Goal: Navigation & Orientation: Understand site structure

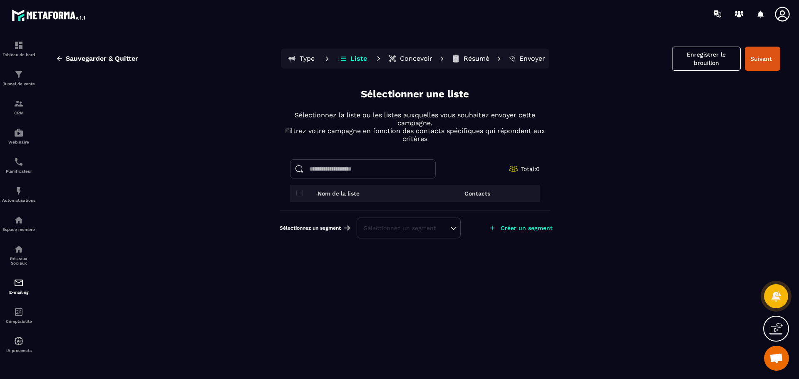
scroll to position [574, 0]
click at [58, 18] on img at bounding box center [49, 14] width 75 height 15
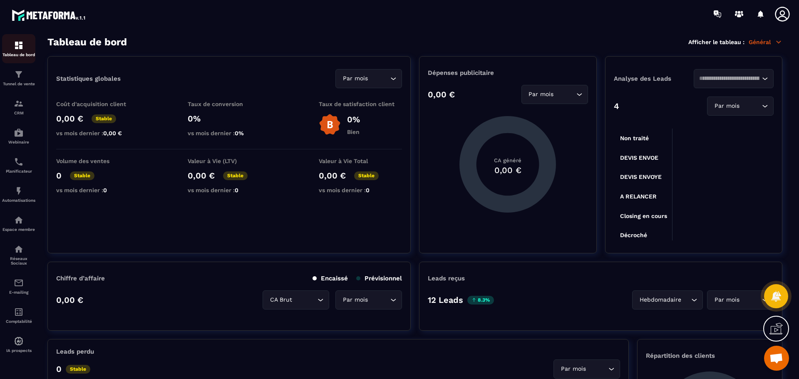
click at [22, 49] on img at bounding box center [19, 45] width 10 height 10
click at [13, 83] on p "Tunnel de vente" at bounding box center [18, 84] width 33 height 5
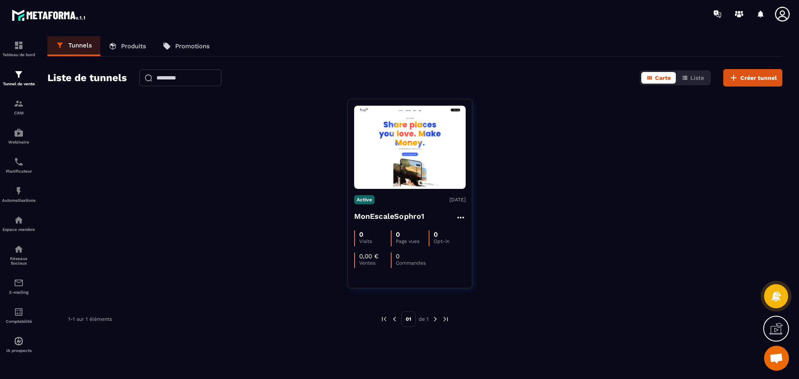
click at [133, 50] on link "Produits" at bounding box center [127, 46] width 54 height 20
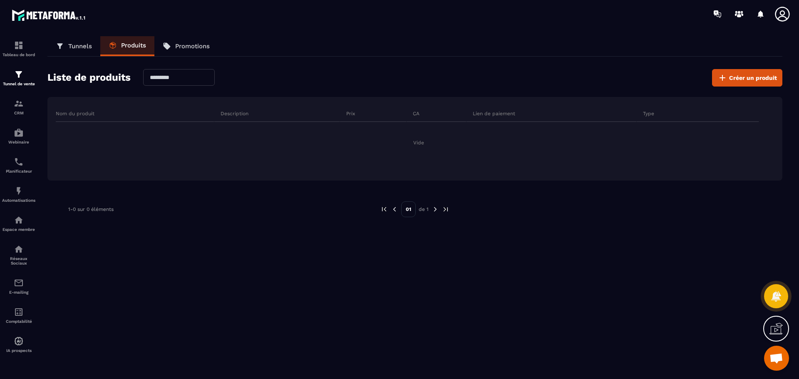
click at [69, 50] on link "Tunnels" at bounding box center [73, 46] width 53 height 20
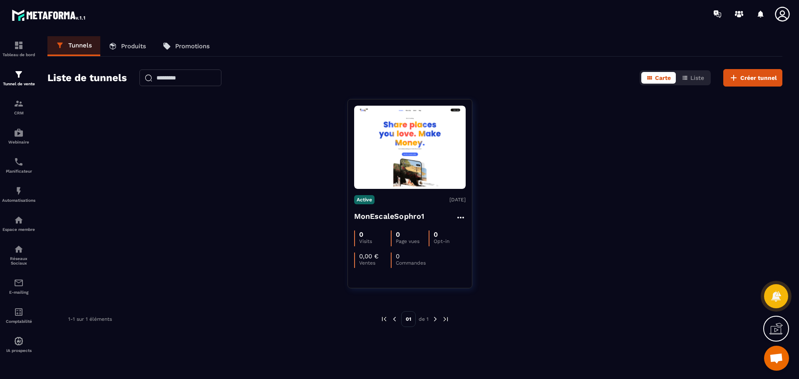
click at [129, 50] on link "Produits" at bounding box center [127, 46] width 54 height 20
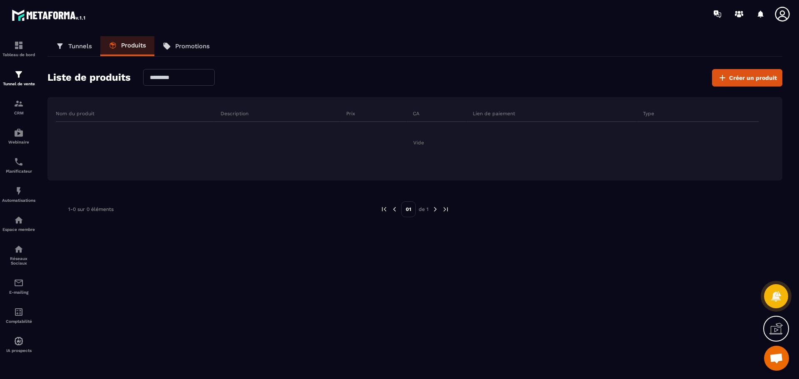
click at [75, 43] on p "Tunnels" at bounding box center [80, 45] width 24 height 7
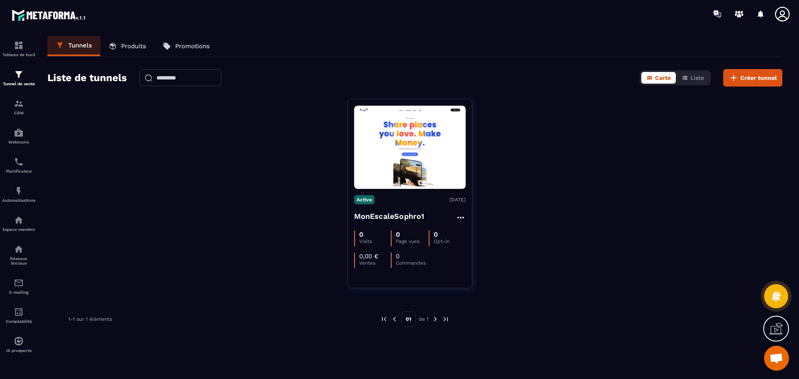
click at [126, 41] on link "Produits" at bounding box center [127, 46] width 54 height 20
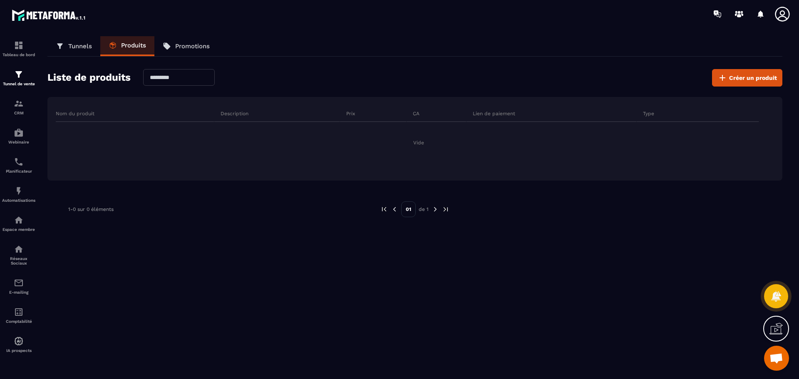
click at [72, 43] on p "Tunnels" at bounding box center [80, 45] width 24 height 7
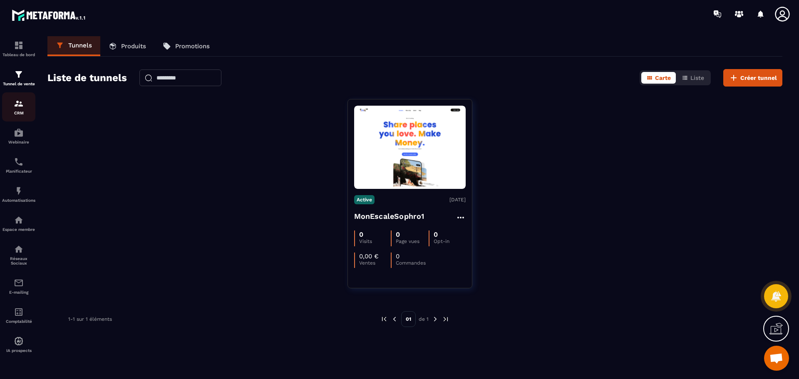
click at [20, 111] on p "CRM" at bounding box center [18, 113] width 33 height 5
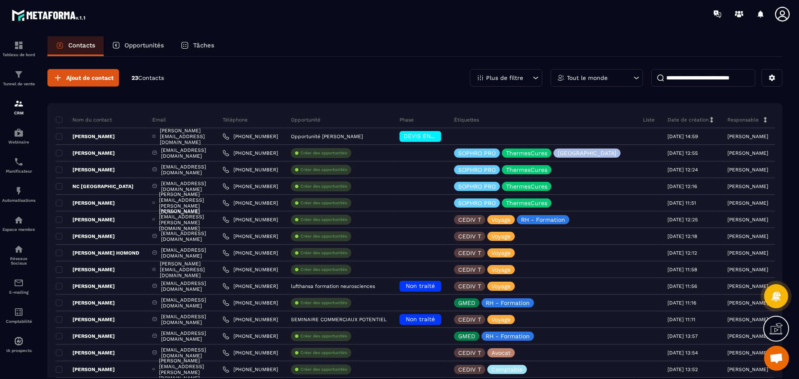
click at [214, 87] on div "Ajout de contact 23 Contacts Plus de filtre Tout le monde Nom du contact Email …" at bounding box center [414, 314] width 734 height 515
click at [27, 49] on div "Tableau de bord" at bounding box center [18, 48] width 33 height 17
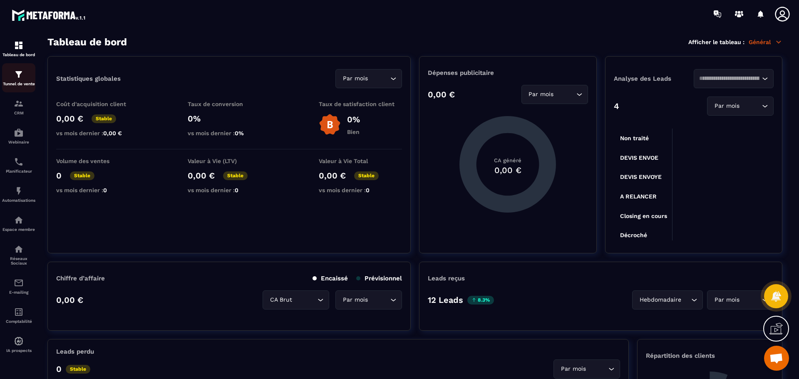
click at [21, 82] on p "Tunnel de vente" at bounding box center [18, 84] width 33 height 5
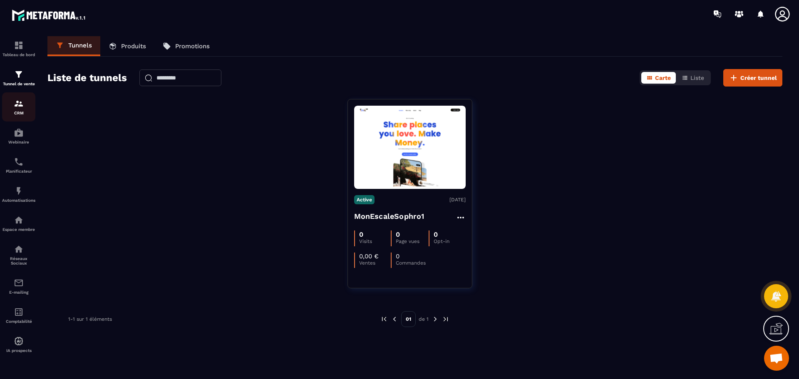
click at [19, 111] on p "CRM" at bounding box center [18, 113] width 33 height 5
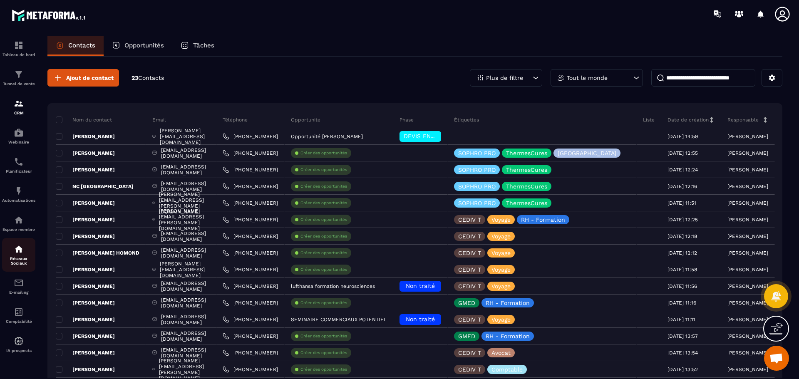
click at [12, 255] on div "Réseaux Sociaux" at bounding box center [18, 254] width 33 height 21
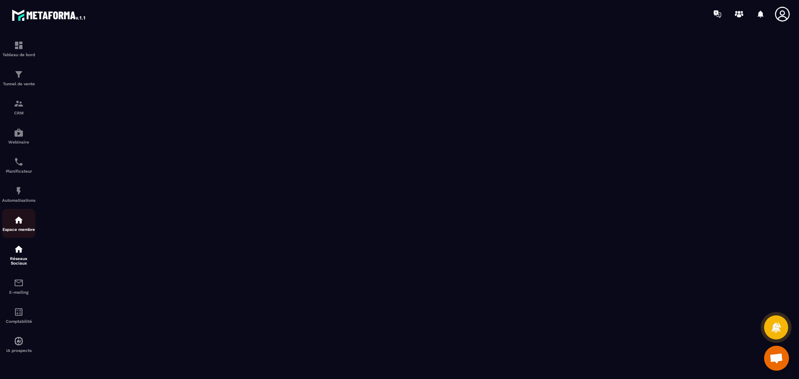
click at [25, 224] on div "Espace membre" at bounding box center [18, 223] width 33 height 17
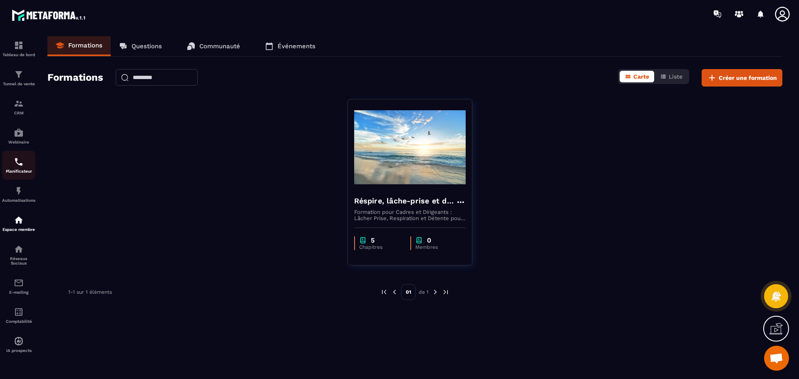
click at [18, 173] on p "Planificateur" at bounding box center [18, 171] width 33 height 5
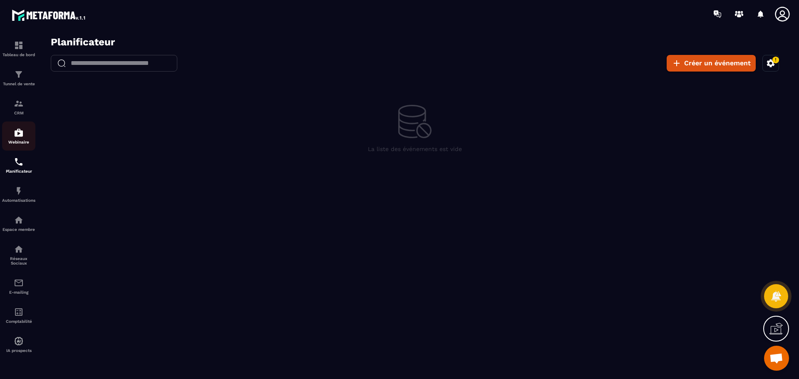
click at [16, 134] on img at bounding box center [19, 133] width 10 height 10
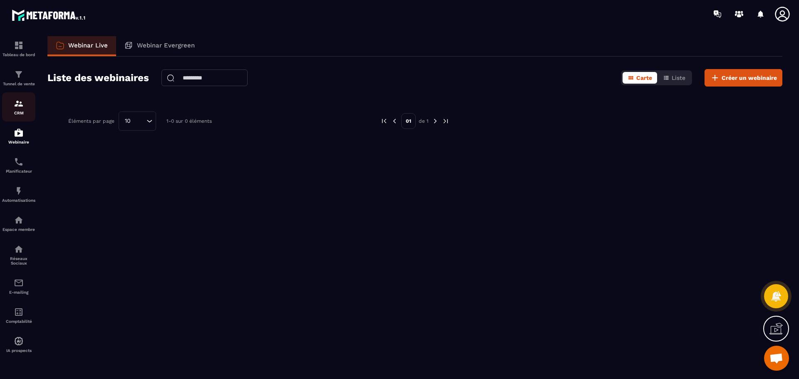
click at [13, 105] on div "CRM" at bounding box center [18, 107] width 33 height 17
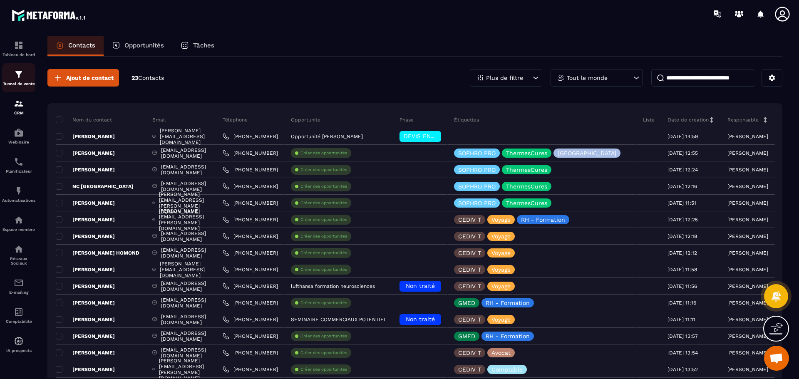
click at [20, 79] on div "Tunnel de vente" at bounding box center [18, 77] width 33 height 17
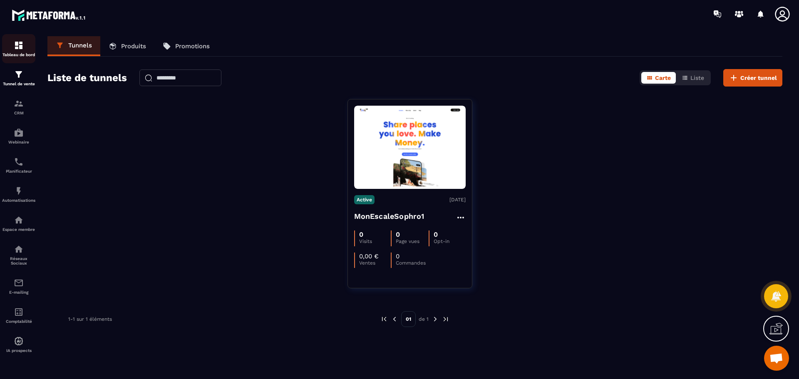
click at [20, 44] on img at bounding box center [19, 45] width 10 height 10
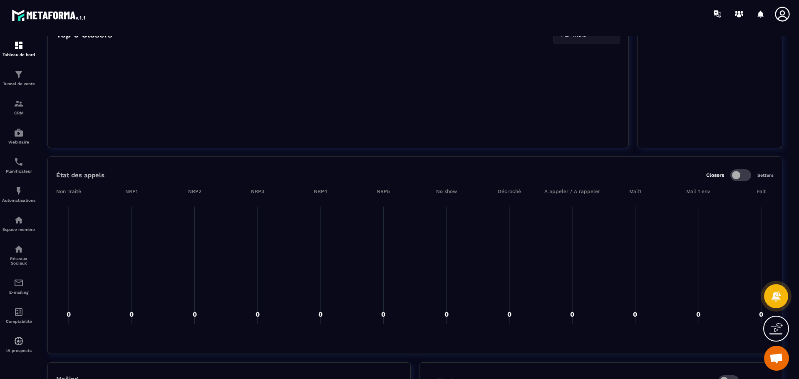
scroll to position [554, 0]
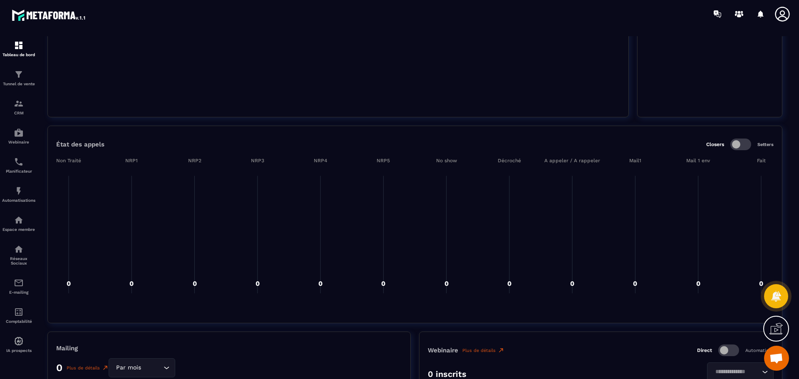
click at [745, 146] on span at bounding box center [740, 144] width 21 height 12
click at [738, 149] on span at bounding box center [740, 144] width 21 height 12
click at [746, 147] on span at bounding box center [740, 144] width 21 height 12
click at [737, 145] on span at bounding box center [740, 144] width 21 height 12
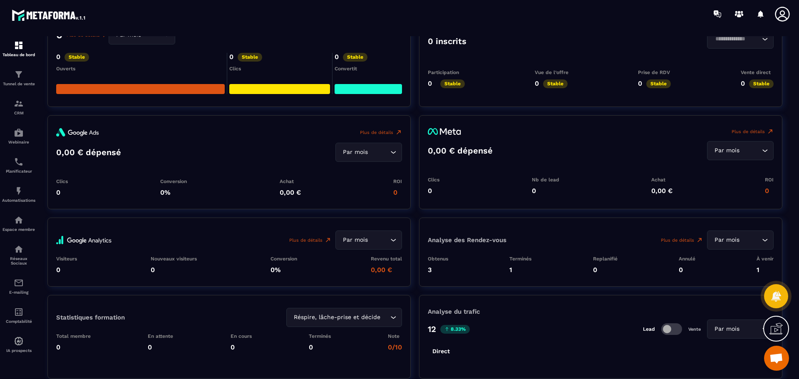
scroll to position [928, 0]
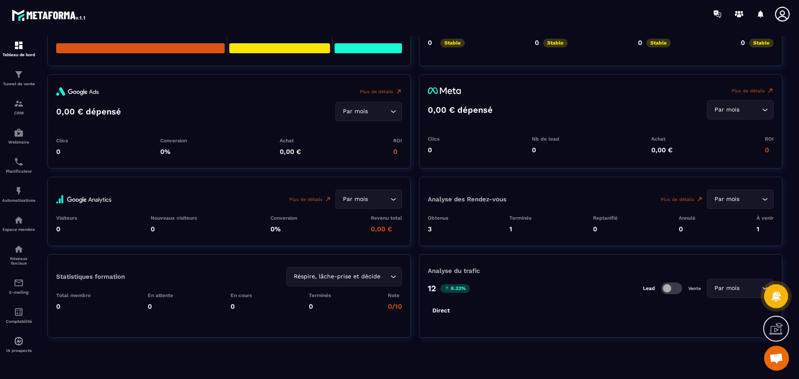
click at [457, 289] on p "8.33%" at bounding box center [455, 288] width 30 height 9
click at [439, 310] on tspan "Direct" at bounding box center [440, 310] width 17 height 7
click at [677, 289] on span at bounding box center [671, 288] width 21 height 12
click at [667, 292] on span at bounding box center [671, 288] width 21 height 12
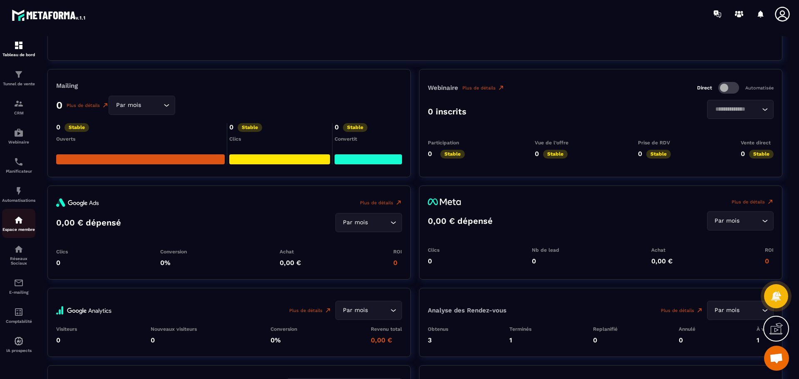
click at [17, 224] on img at bounding box center [19, 220] width 10 height 10
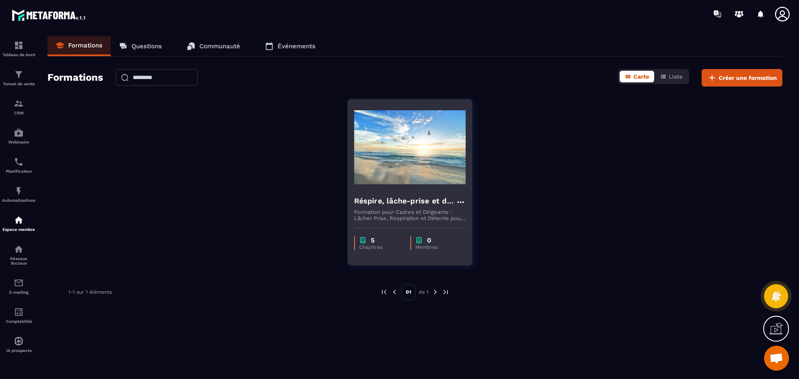
click at [410, 186] on img at bounding box center [409, 147] width 111 height 83
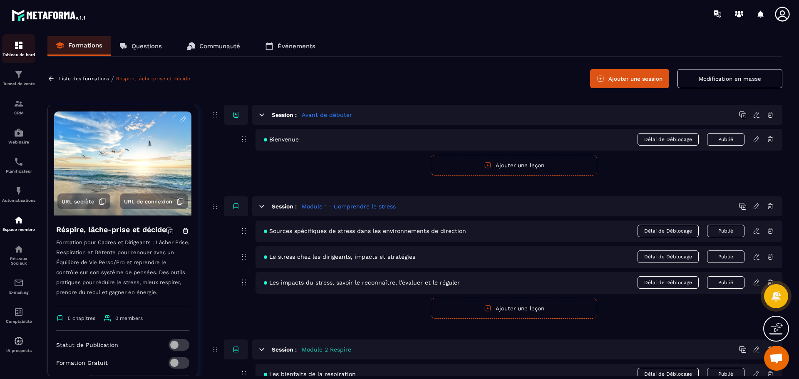
click at [20, 54] on p "Tableau de bord" at bounding box center [18, 54] width 33 height 5
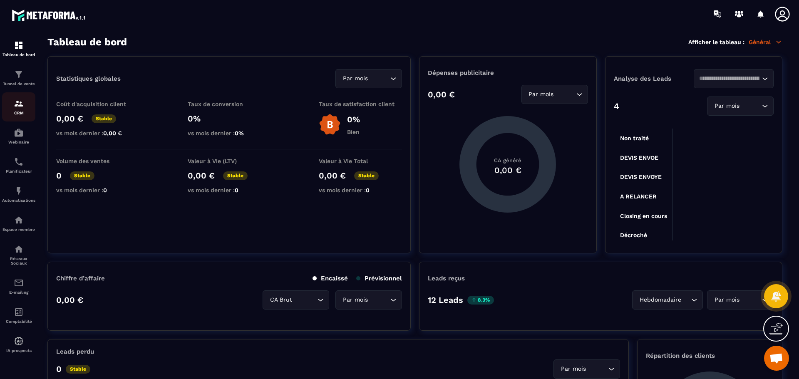
click at [22, 111] on p "CRM" at bounding box center [18, 113] width 33 height 5
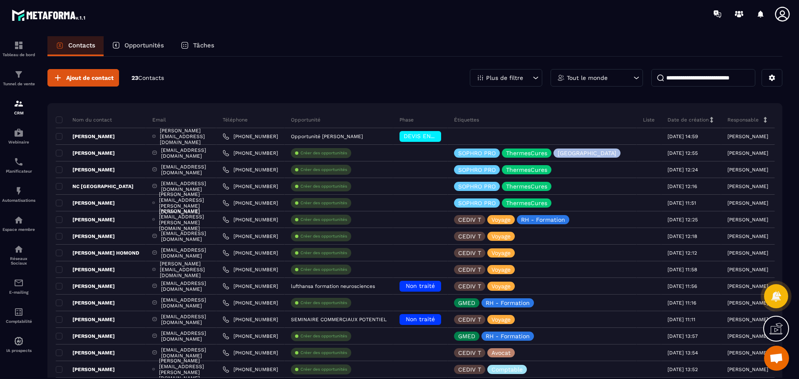
click at [512, 78] on p "Plus de filtre" at bounding box center [504, 78] width 37 height 6
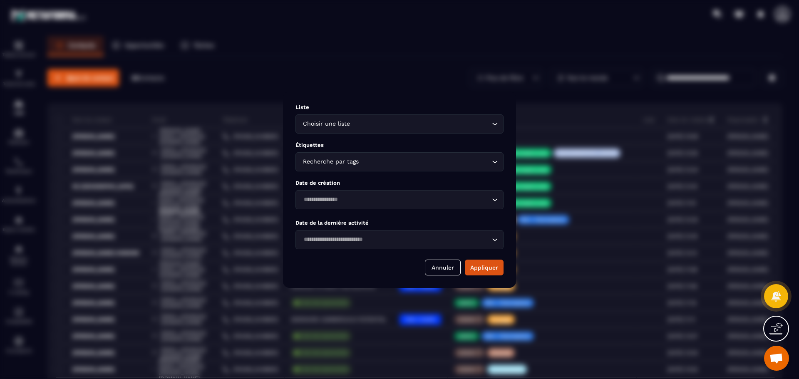
click at [393, 81] on div "Modal window" at bounding box center [399, 189] width 799 height 379
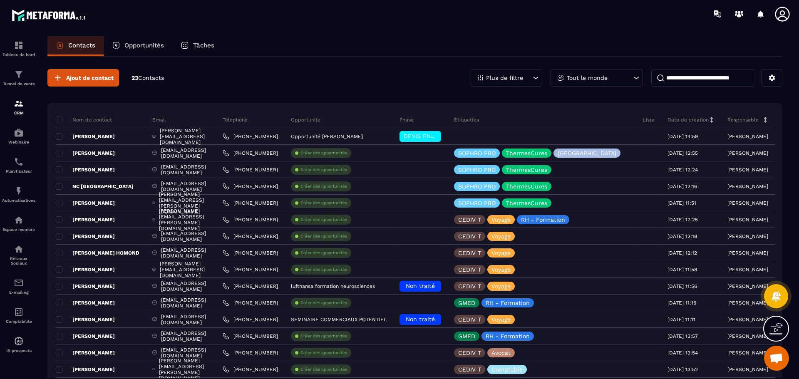
click at [509, 78] on p "Plus de filtre" at bounding box center [504, 78] width 37 height 6
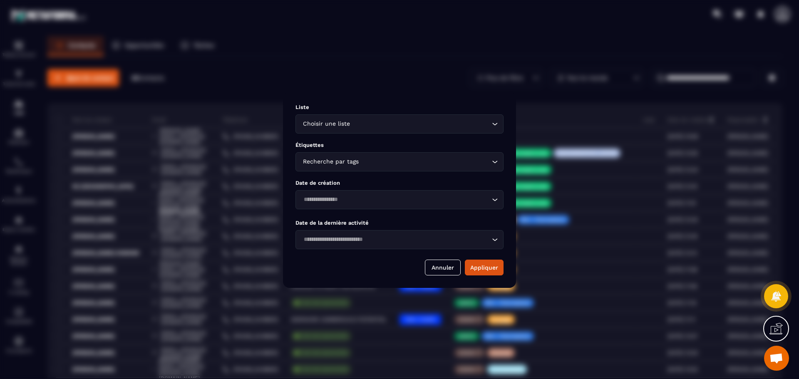
click at [496, 129] on div "Choisir une liste Loading..." at bounding box center [399, 123] width 208 height 19
click at [424, 86] on div "Modal window" at bounding box center [399, 189] width 799 height 379
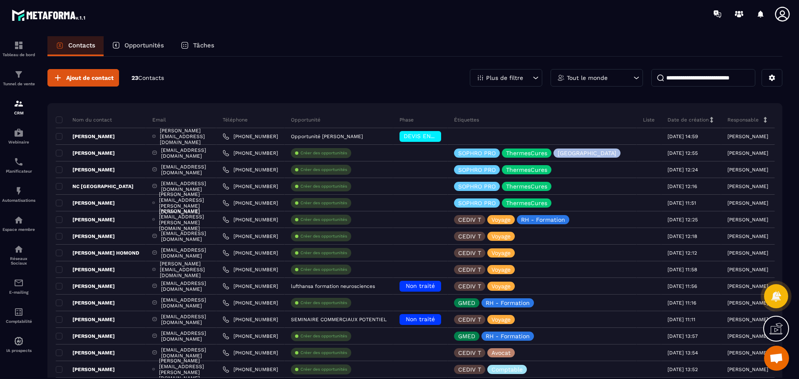
click at [499, 75] on p "Plus de filtre" at bounding box center [504, 78] width 37 height 6
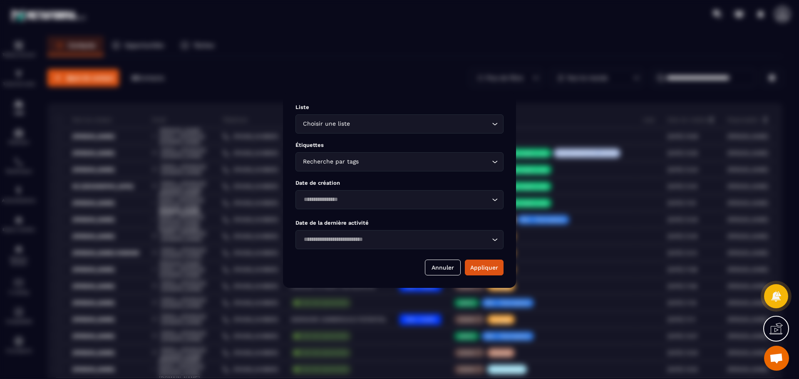
click at [495, 161] on icon "Search for option" at bounding box center [494, 162] width 8 height 8
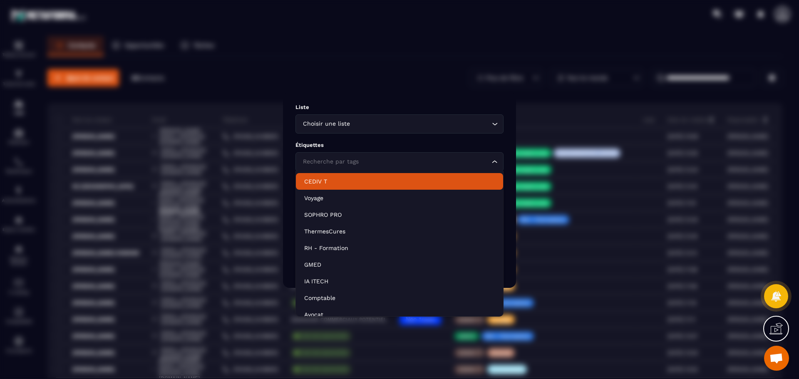
click at [361, 75] on div "Modal window" at bounding box center [399, 189] width 799 height 379
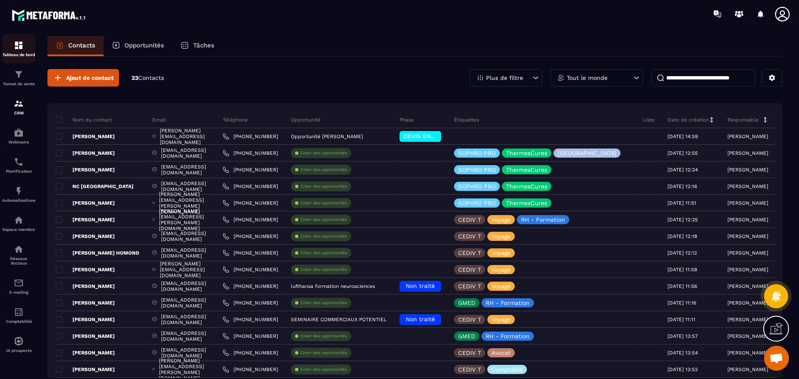
click at [9, 47] on div "Tableau de bord" at bounding box center [18, 48] width 33 height 17
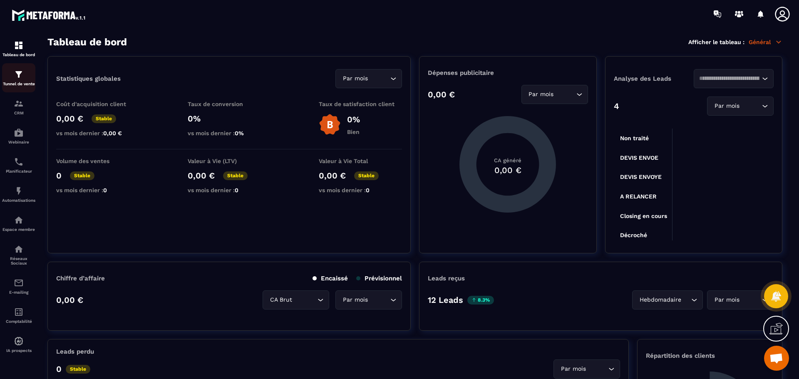
click at [20, 79] on div "Tunnel de vente" at bounding box center [18, 77] width 33 height 17
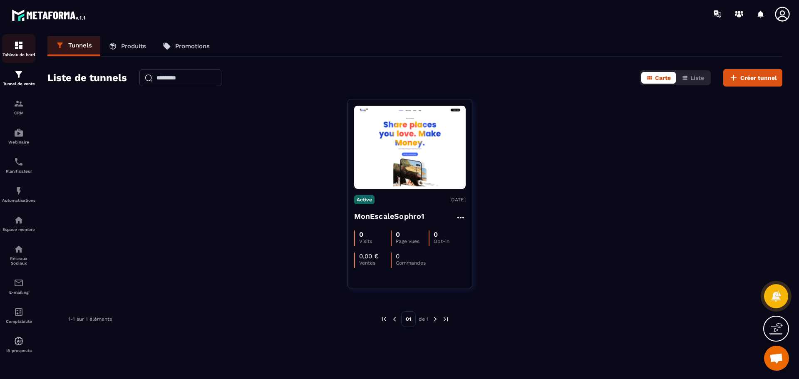
click at [20, 52] on div "Tableau de bord" at bounding box center [18, 48] width 33 height 17
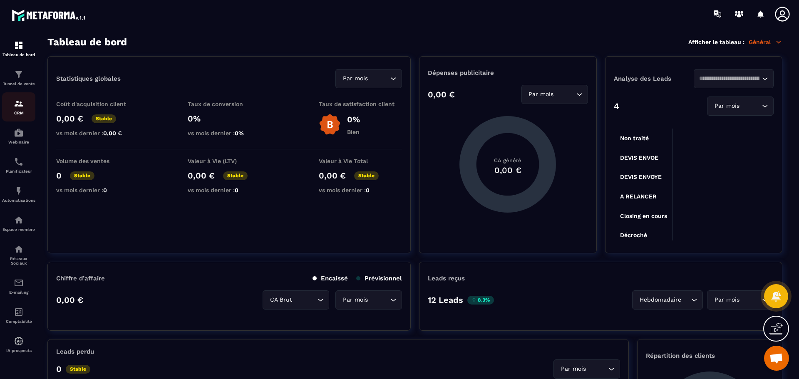
click at [25, 113] on p "CRM" at bounding box center [18, 113] width 33 height 5
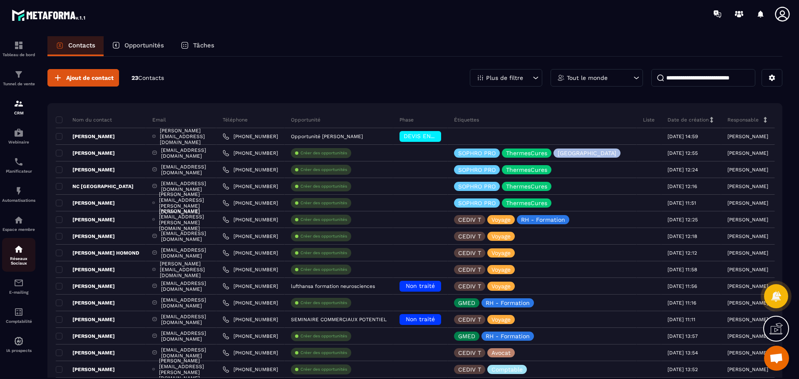
click at [19, 256] on div "Réseaux Sociaux" at bounding box center [18, 254] width 33 height 21
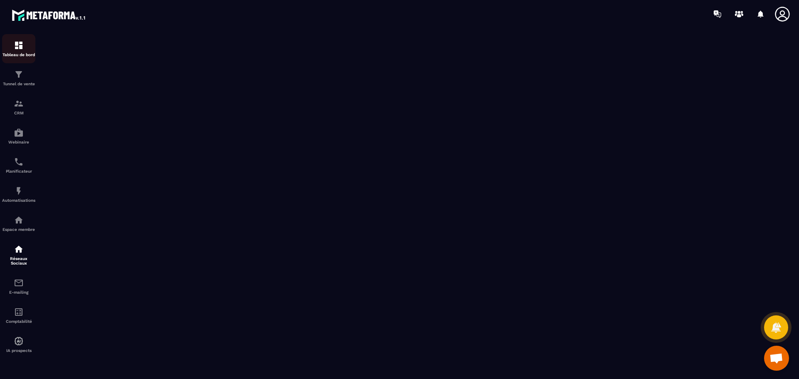
click at [25, 56] on p "Tableau de bord" at bounding box center [18, 54] width 33 height 5
